Goal: Transaction & Acquisition: Subscribe to service/newsletter

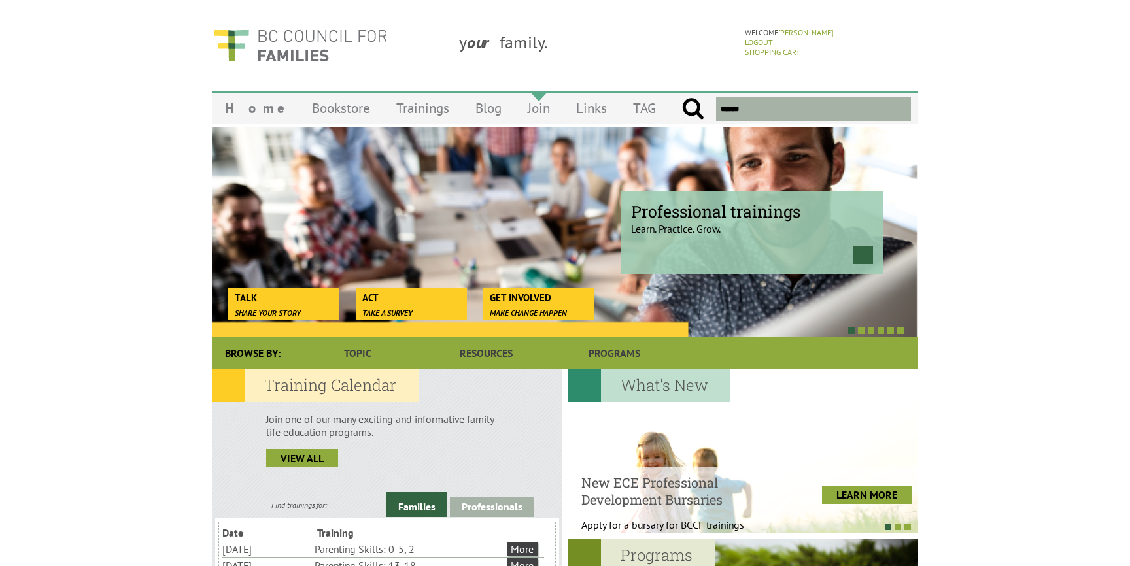
click at [515, 109] on link "Join" at bounding box center [539, 108] width 48 height 31
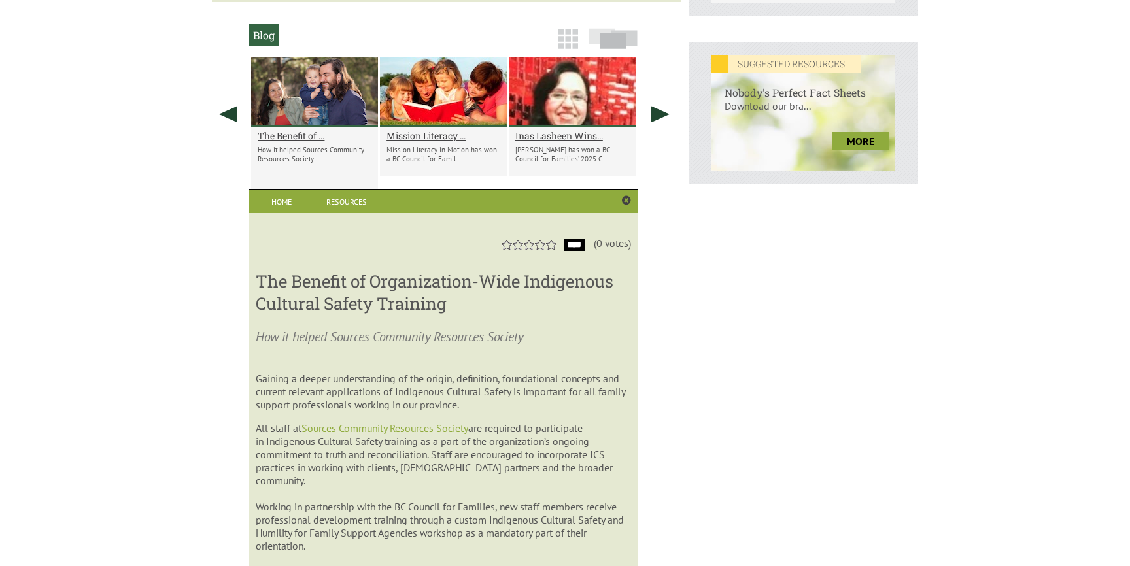
scroll to position [609, 0]
